Goal: Subscribe to service/newsletter

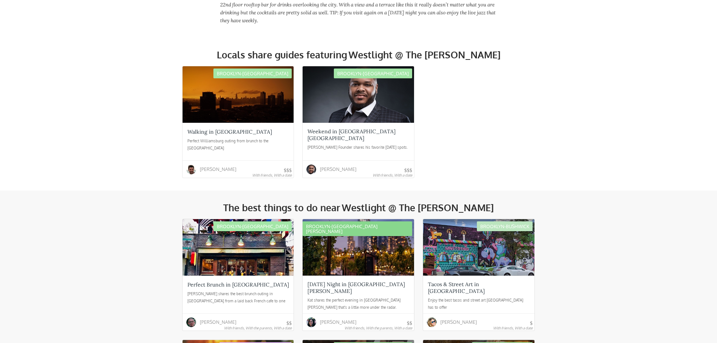
scroll to position [301, 0]
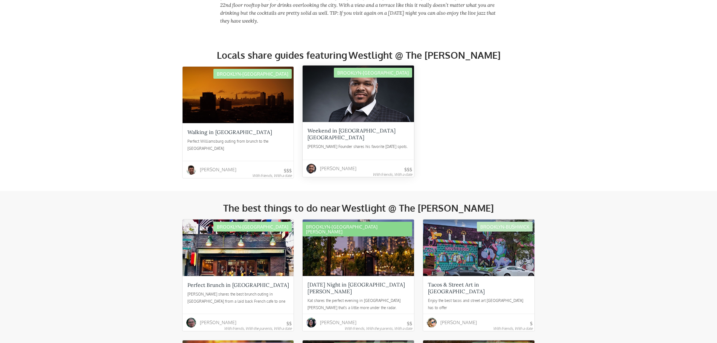
click at [372, 108] on div at bounding box center [358, 93] width 111 height 56
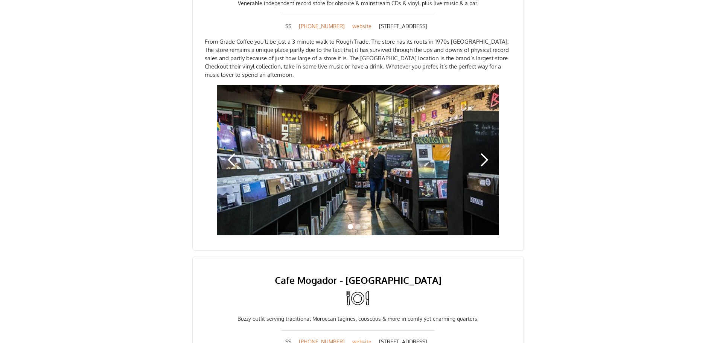
scroll to position [1091, 0]
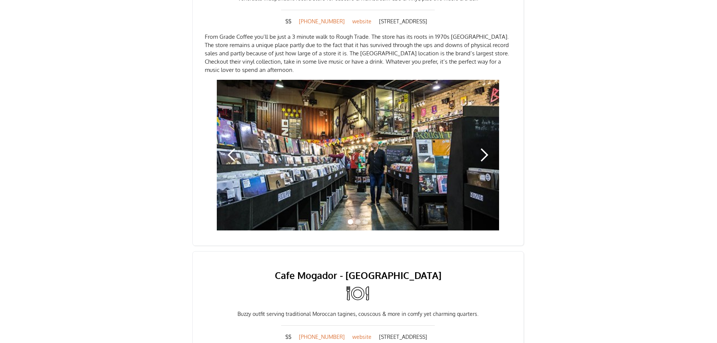
click at [482, 148] on div "next slide" at bounding box center [483, 155] width 15 height 15
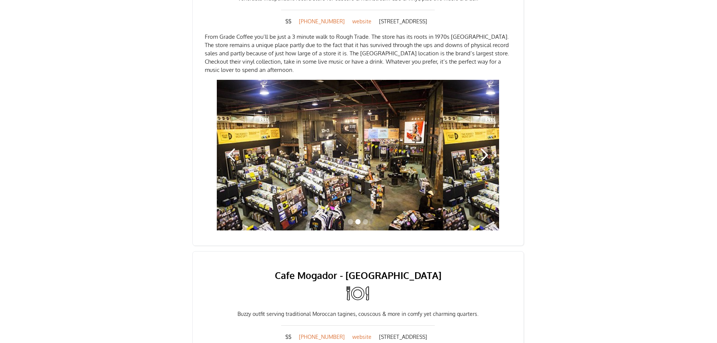
click at [482, 148] on div "next slide" at bounding box center [483, 155] width 15 height 15
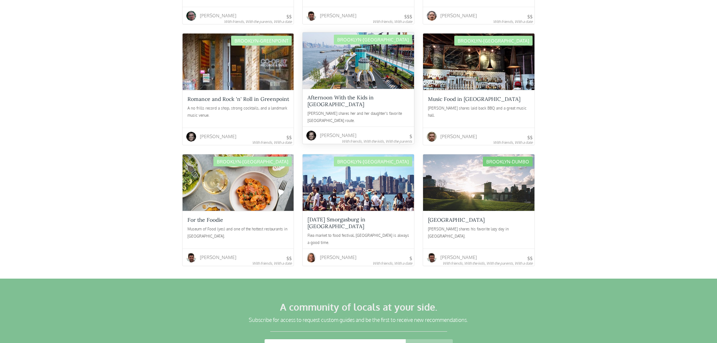
scroll to position [2145, 0]
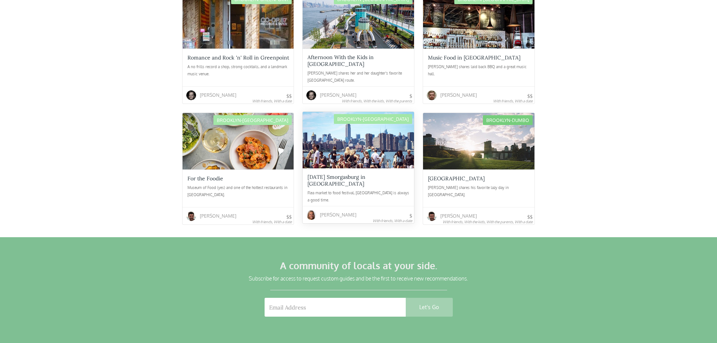
click at [344, 189] on div "Flea market to food festival, [GEOGRAPHIC_DATA] is always a good time." at bounding box center [358, 196] width 102 height 15
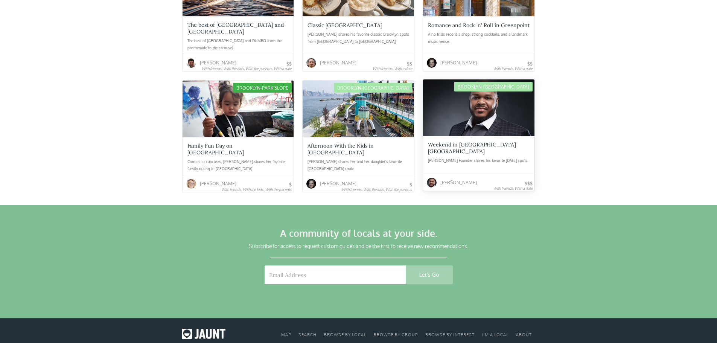
scroll to position [1226, 0]
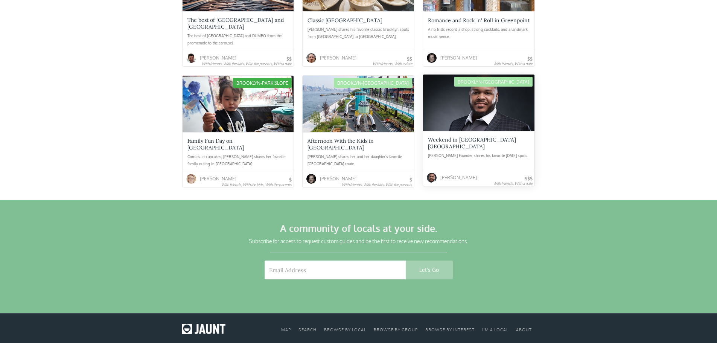
click at [481, 94] on div at bounding box center [478, 103] width 111 height 56
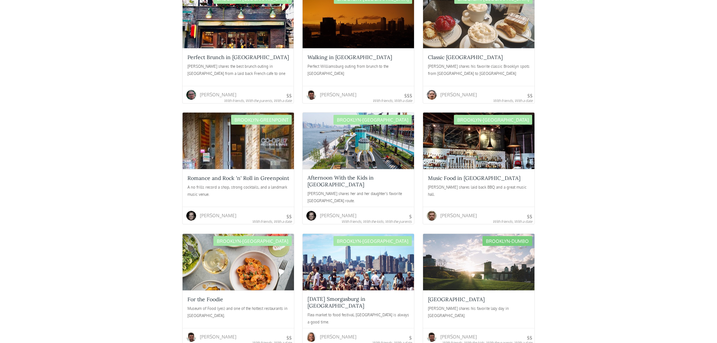
scroll to position [2032, 0]
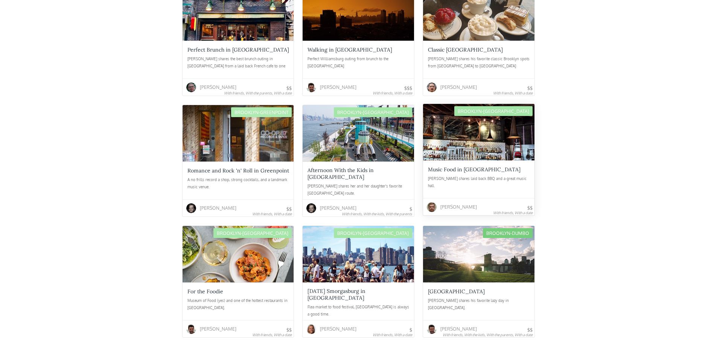
click at [502, 122] on div at bounding box center [478, 132] width 111 height 56
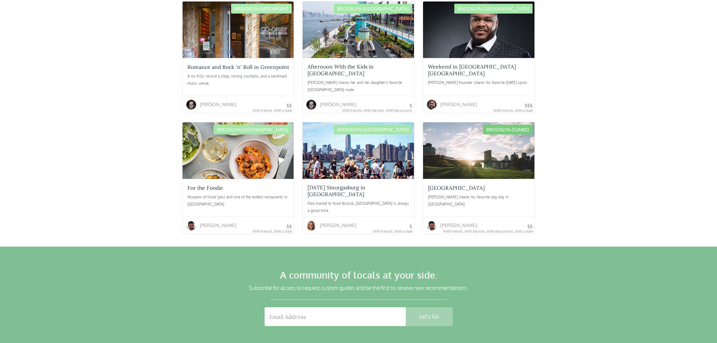
scroll to position [1194, 0]
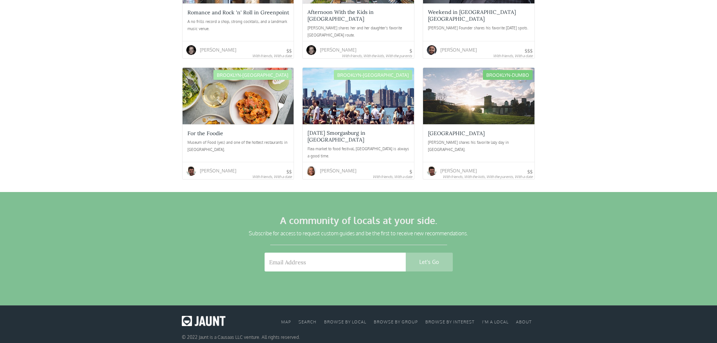
click at [326, 253] on input "Email Form" at bounding box center [335, 262] width 141 height 19
type input "[EMAIL_ADDRESS][DOMAIN_NAME]"
click at [425, 253] on input "Let's Go" at bounding box center [429, 262] width 47 height 19
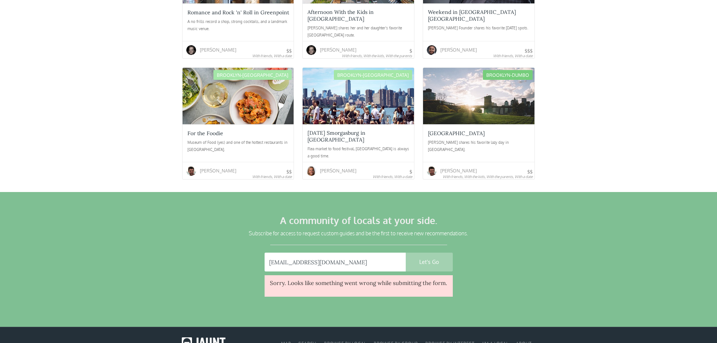
click at [379, 253] on input "[EMAIL_ADDRESS][DOMAIN_NAME]" at bounding box center [335, 262] width 141 height 19
click at [432, 253] on input "Let's Go" at bounding box center [429, 262] width 47 height 19
type input "Let's Go"
click at [352, 253] on input "[EMAIL_ADDRESS][DOMAIN_NAME]" at bounding box center [335, 262] width 141 height 19
type input "B"
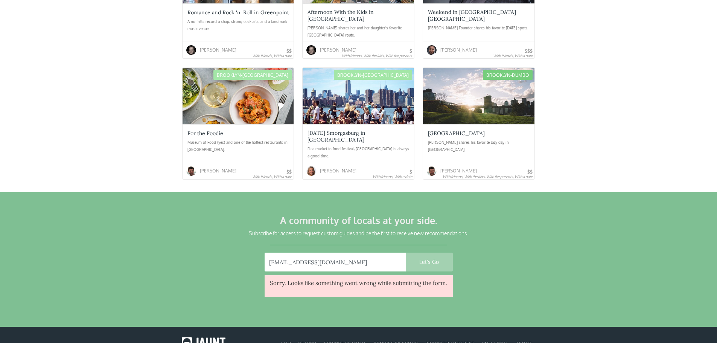
type input "[EMAIL_ADDRESS][DOMAIN_NAME]"
click at [406, 253] on input "Let's Go" at bounding box center [429, 262] width 47 height 19
click at [422, 257] on input "Let's Go" at bounding box center [429, 262] width 47 height 19
click at [428, 253] on input "Let's Go" at bounding box center [429, 262] width 47 height 19
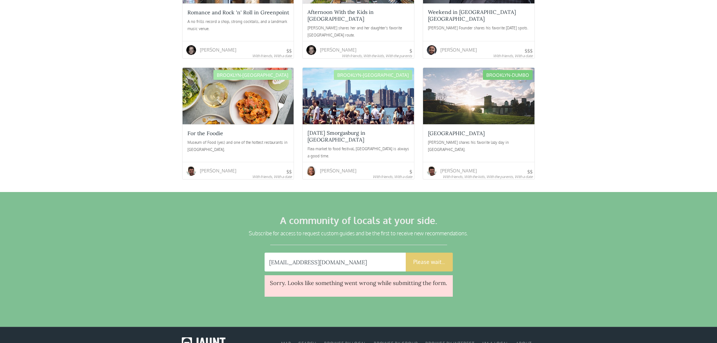
type input "Let's Go"
